Goal: Task Accomplishment & Management: Complete application form

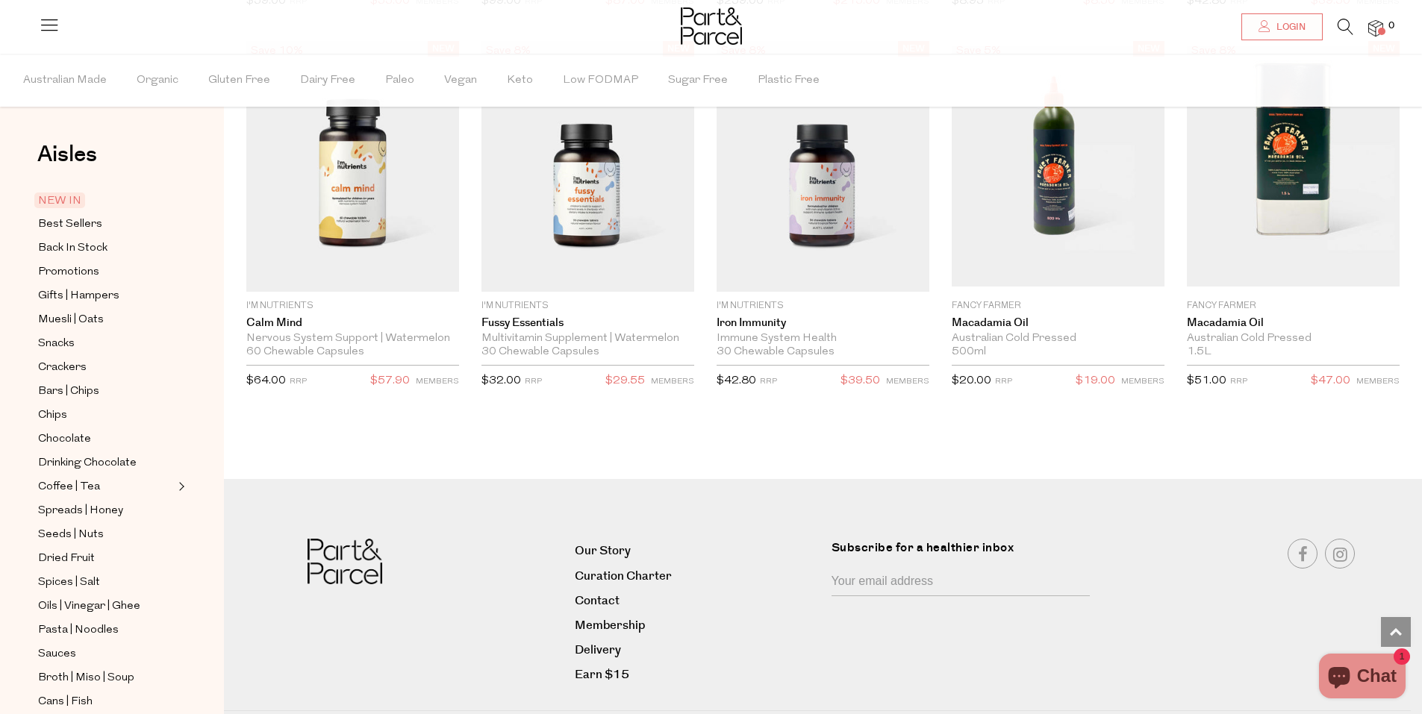
scroll to position [2617, 0]
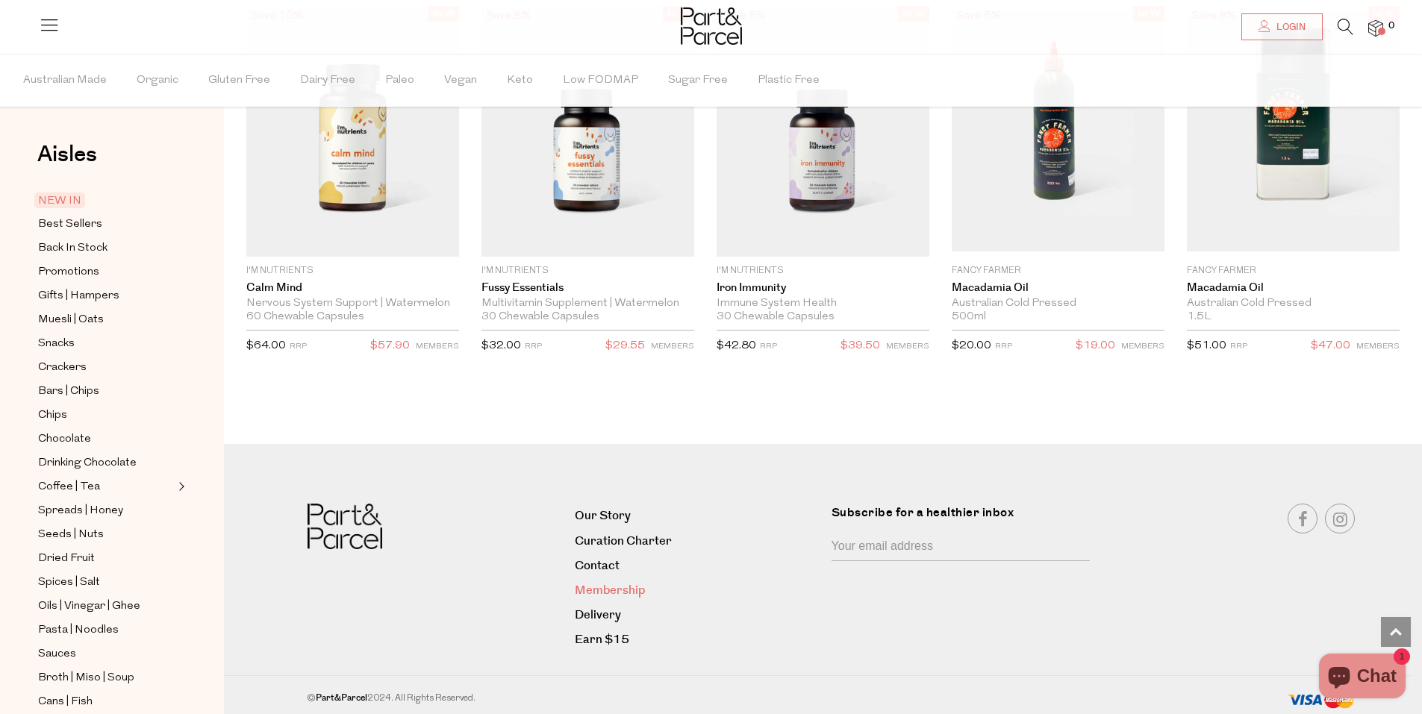
click at [627, 581] on link "Membership" at bounding box center [697, 591] width 245 height 20
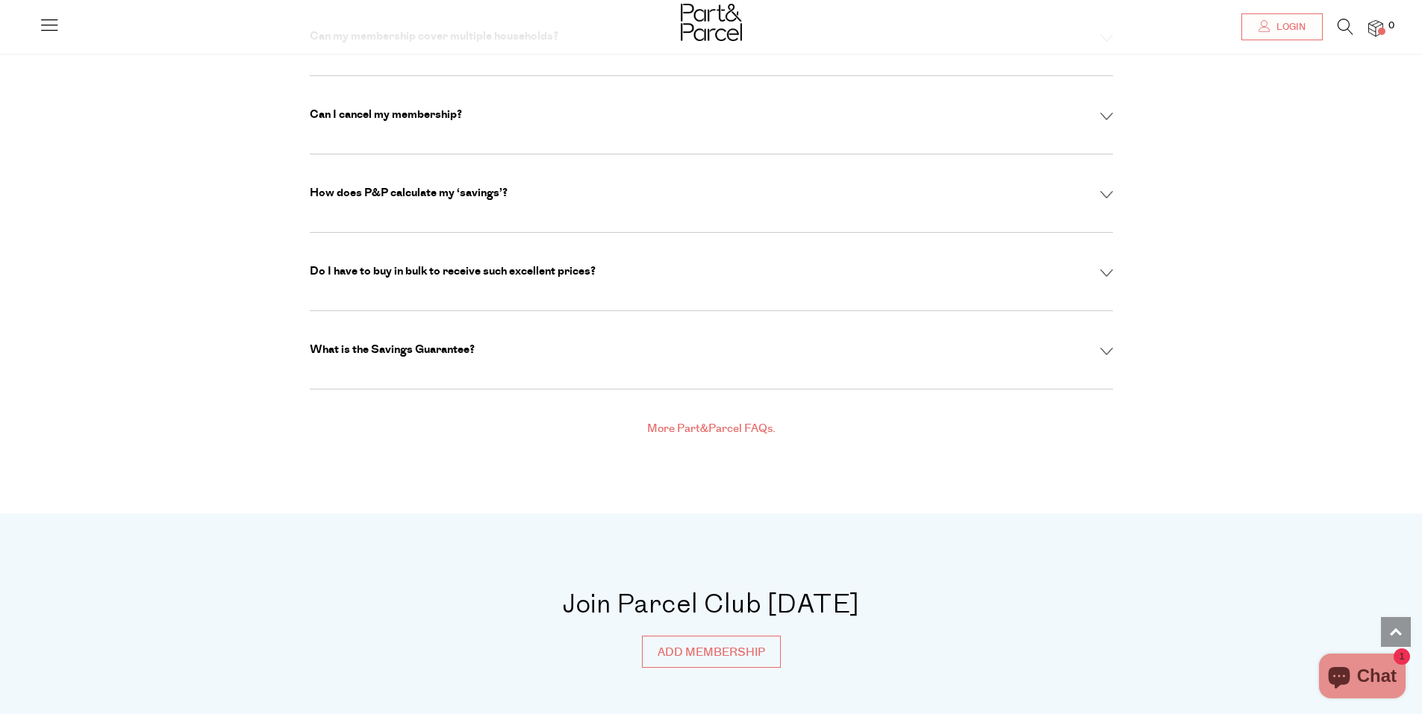
scroll to position [5000, 0]
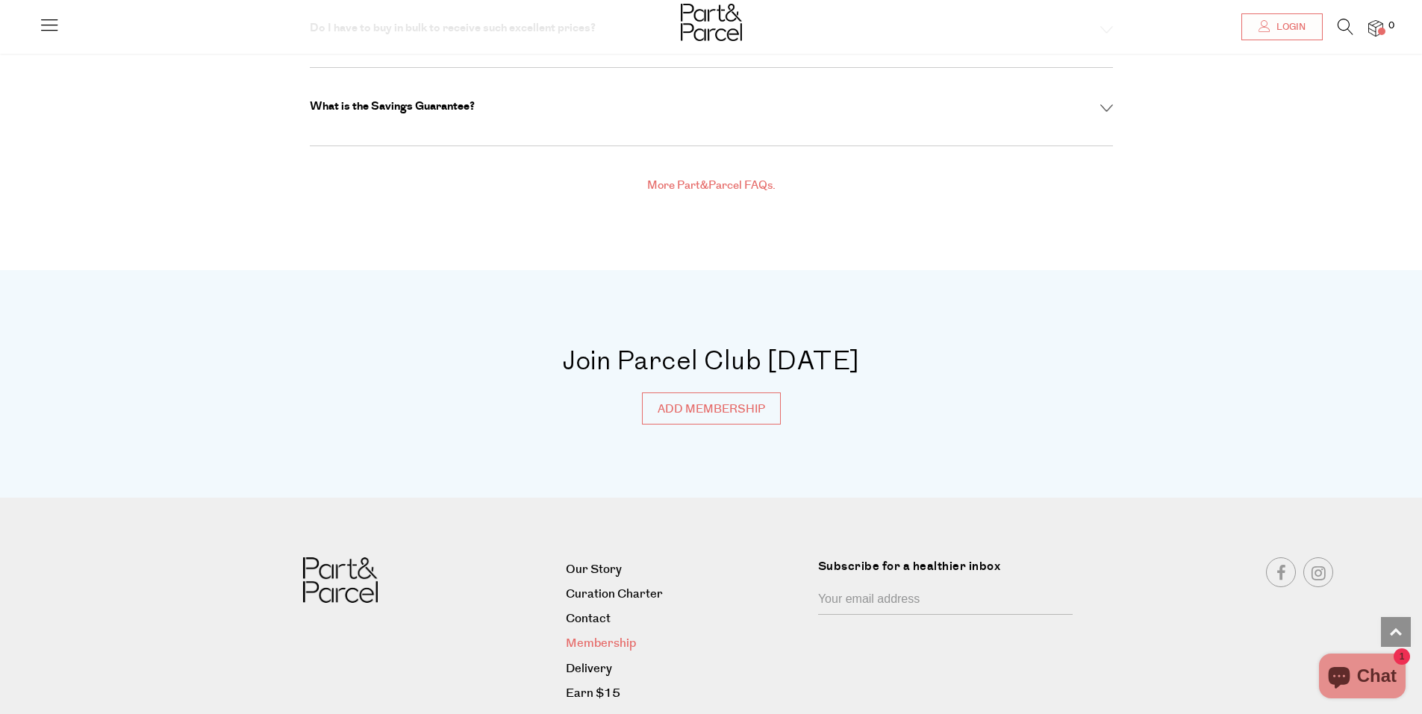
click at [625, 634] on link "Membership" at bounding box center [686, 644] width 241 height 20
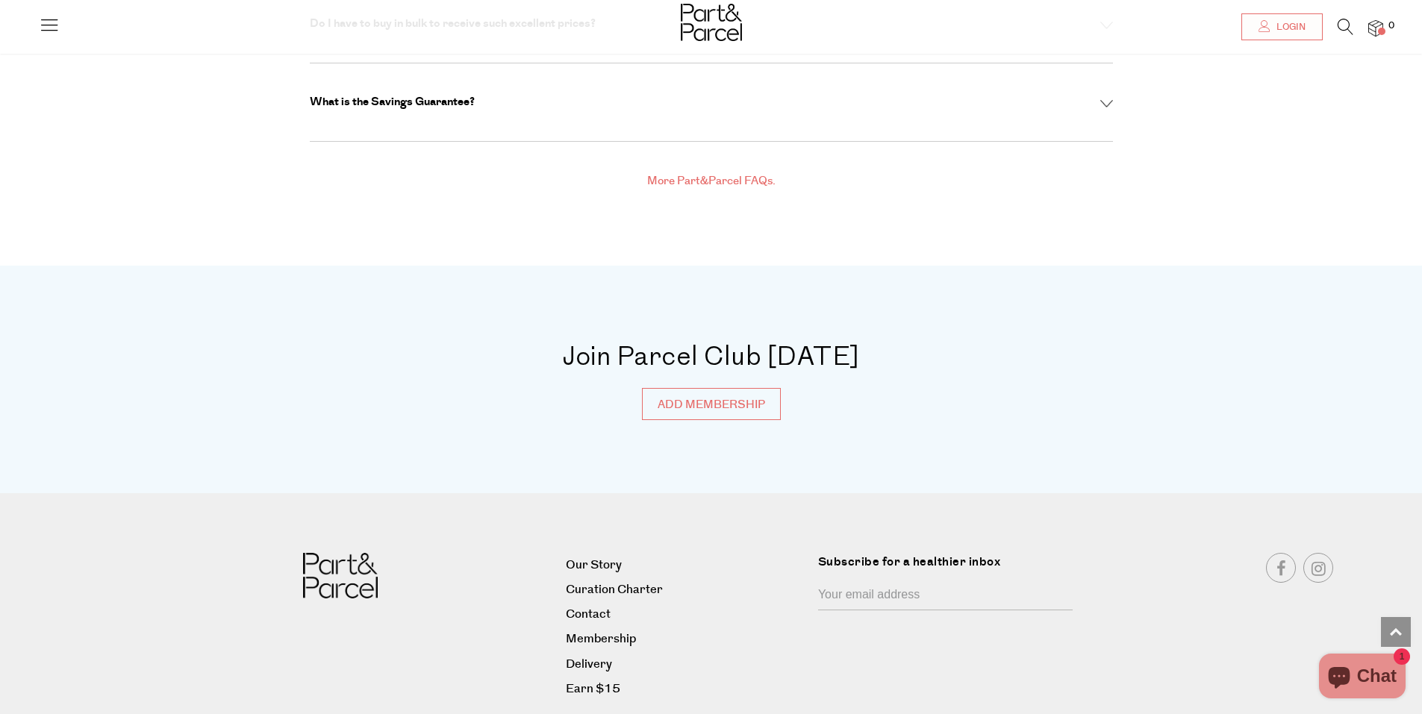
scroll to position [5007, 0]
click at [603, 601] on link "Contact" at bounding box center [686, 611] width 241 height 20
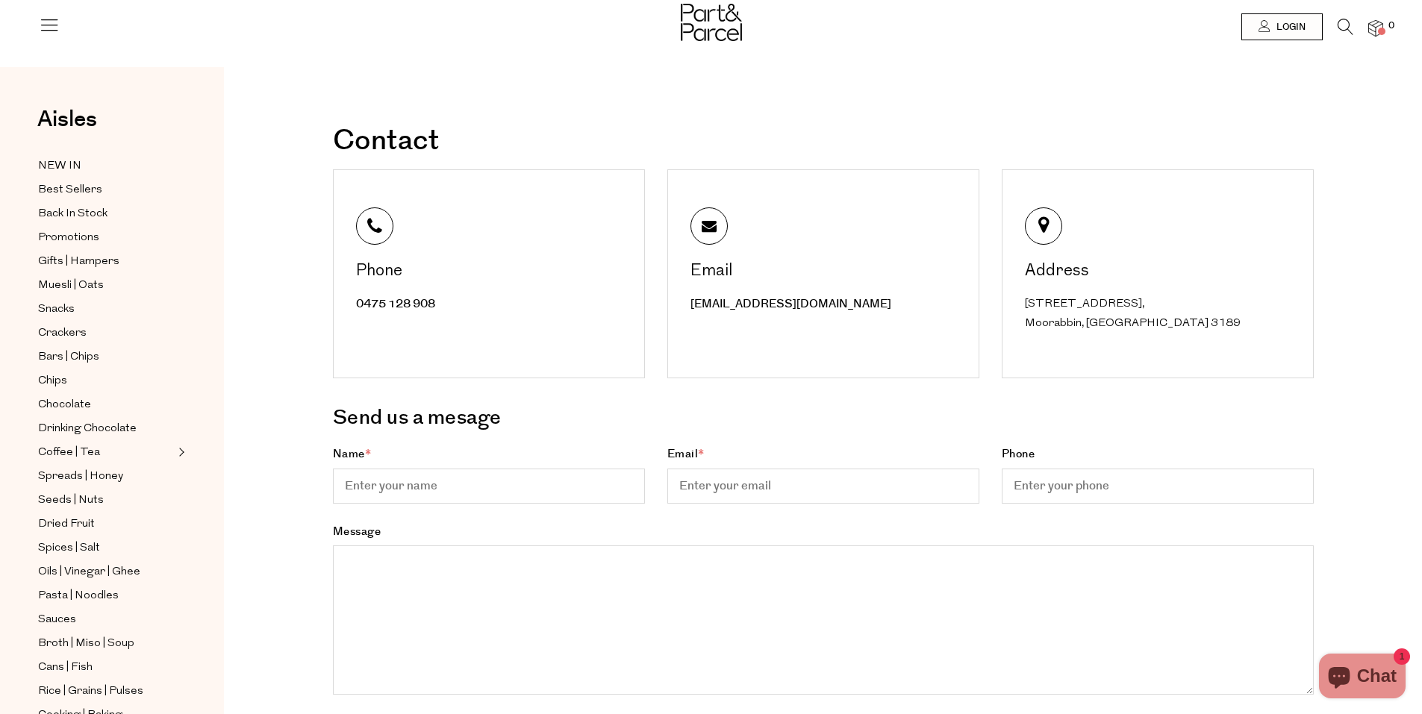
click at [442, 475] on input "Name *" at bounding box center [489, 486] width 312 height 35
type input "Ange Toso"
type input "ange.toso.melbourne@gmailk.com,"
click at [1041, 478] on input "Phone" at bounding box center [1157, 486] width 312 height 35
type input "0405120051"
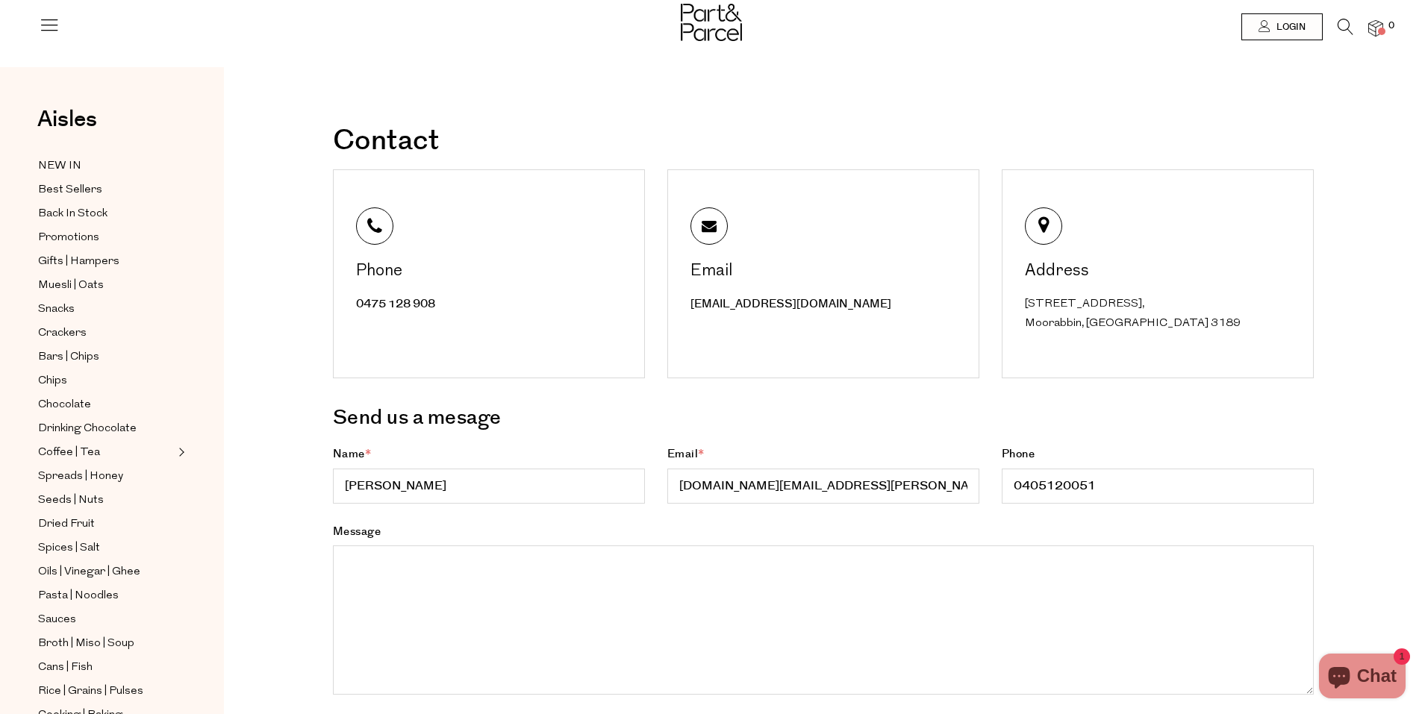
click at [383, 563] on textarea "Message" at bounding box center [823, 620] width 981 height 149
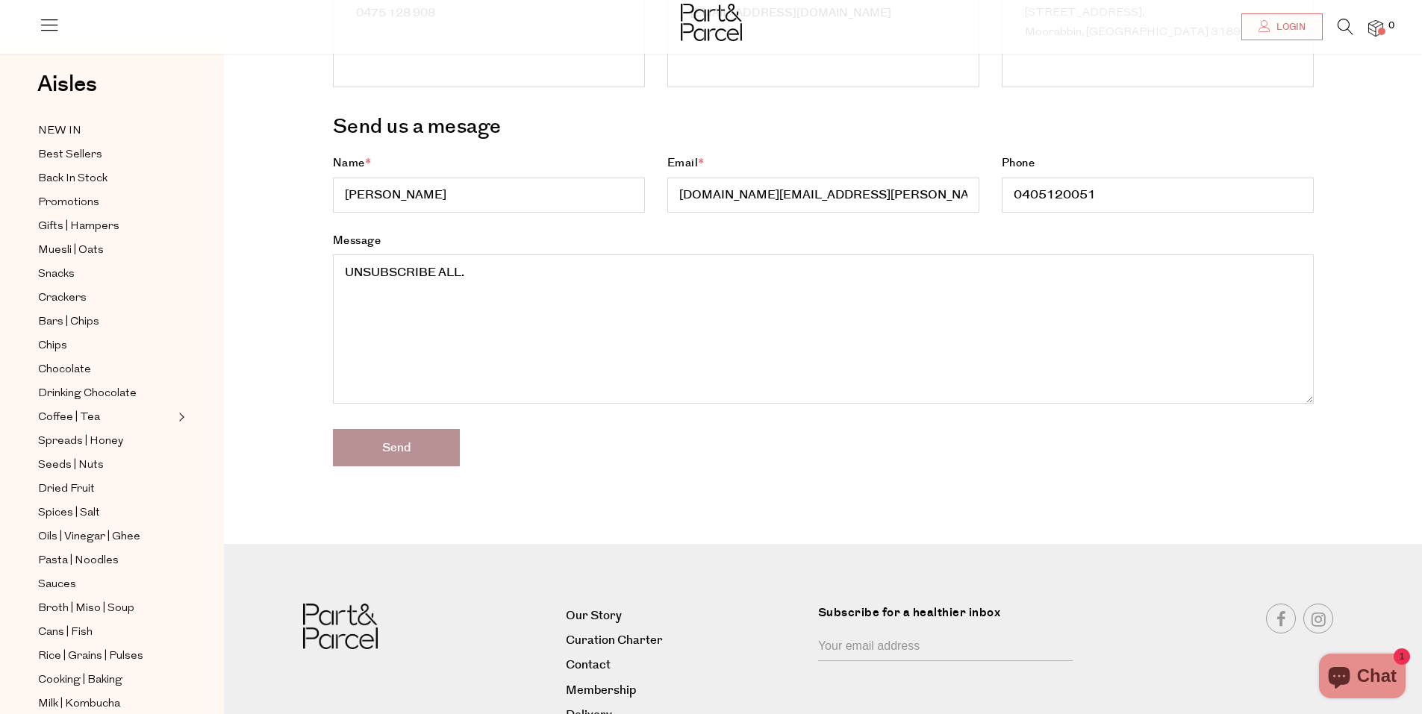
scroll to position [299, 0]
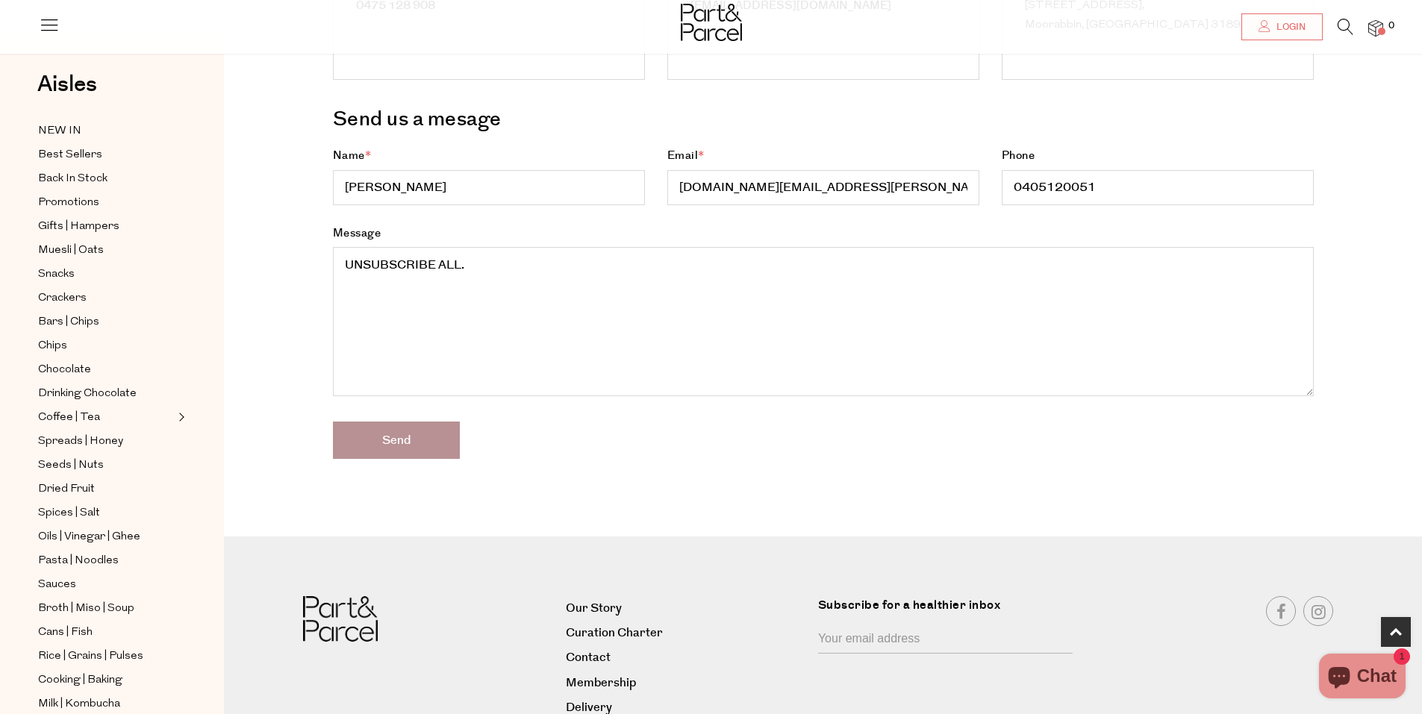
type textarea "UNSUBSCRIBE ALL."
click at [839, 185] on input "ange.toso.melbourne@gmailk.com," at bounding box center [823, 187] width 312 height 35
click at [876, 195] on input "ange.toso.melbourne@gmail.com," at bounding box center [823, 187] width 312 height 35
type input "ange.toso.melbourne@gmail.com"
click at [386, 443] on input "Send" at bounding box center [396, 440] width 127 height 37
